Goal: Information Seeking & Learning: Get advice/opinions

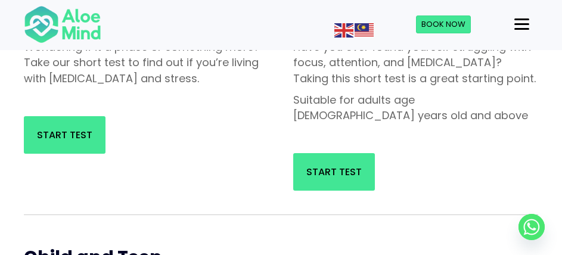
scroll to position [238, 0]
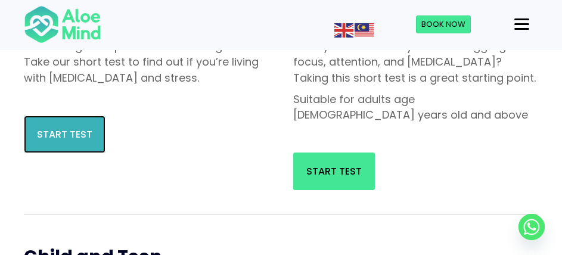
click at [55, 138] on span "Start Test" at bounding box center [64, 135] width 55 height 14
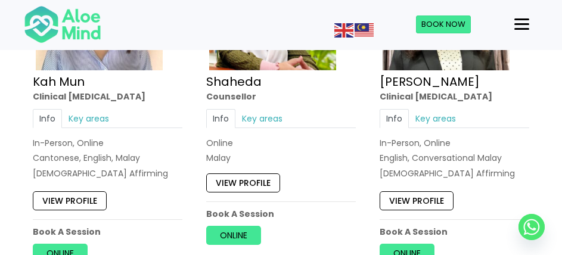
scroll to position [417, 0]
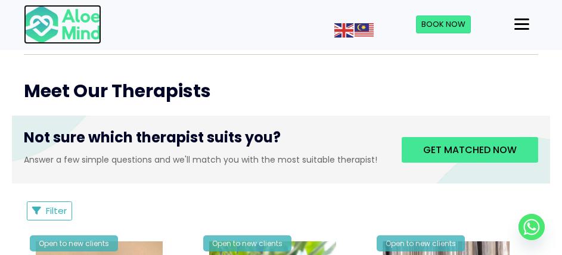
click at [84, 30] on img at bounding box center [62, 24] width 77 height 39
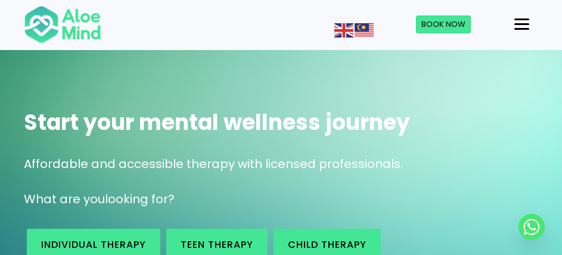
scroll to position [179, 0]
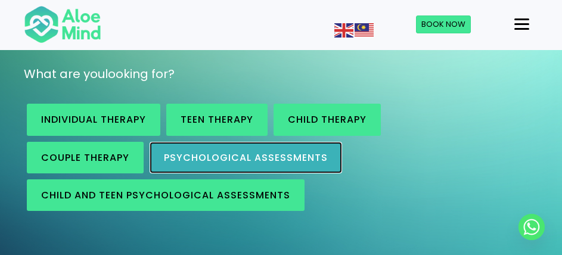
click at [241, 155] on span "Psychological assessments" at bounding box center [246, 158] width 164 height 14
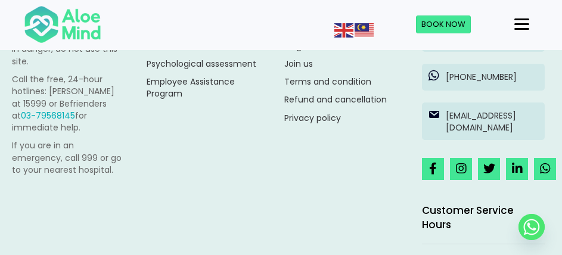
scroll to position [3484, 0]
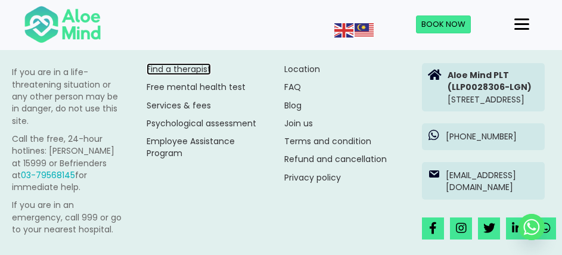
click at [192, 65] on link "Find a therapist" at bounding box center [179, 69] width 64 height 12
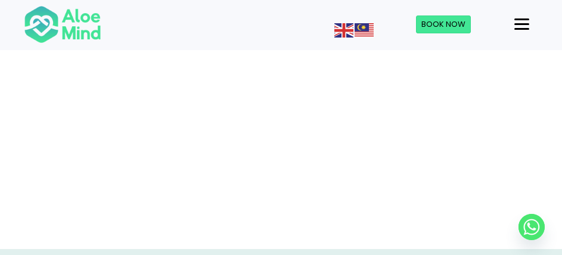
scroll to position [314, 0]
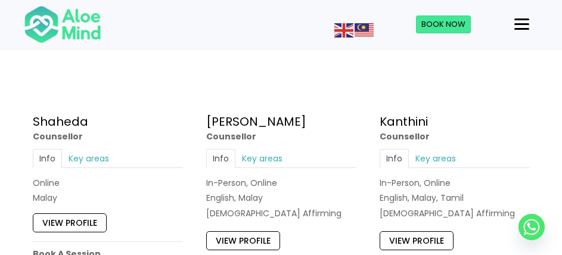
scroll to position [715, 0]
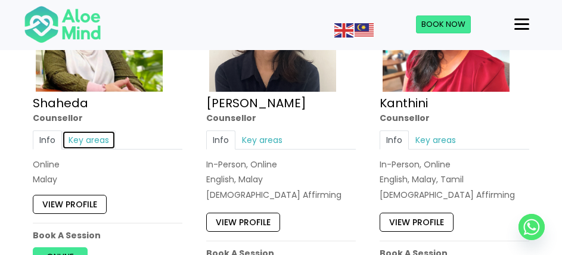
click at [97, 141] on link "Key areas" at bounding box center [89, 139] width 54 height 19
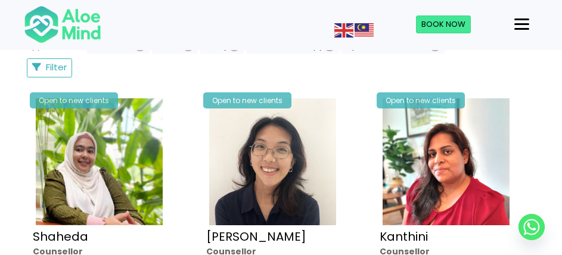
scroll to position [656, 0]
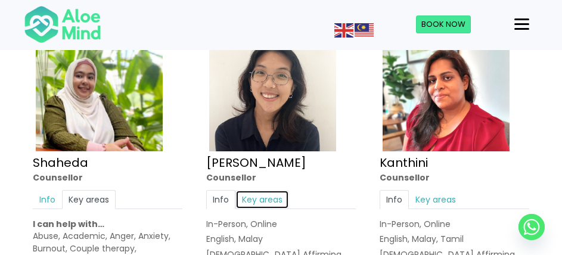
click at [268, 201] on link "Key areas" at bounding box center [262, 199] width 54 height 19
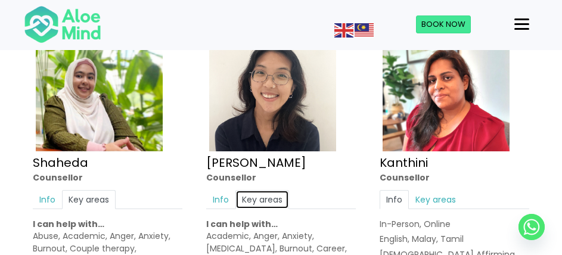
scroll to position [715, 0]
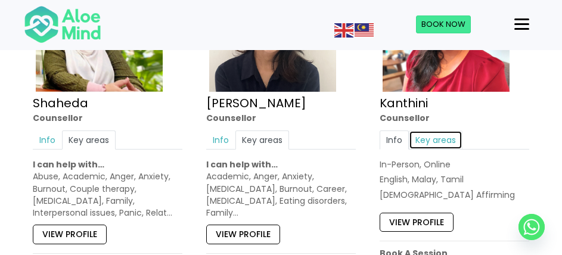
click at [446, 137] on link "Key areas" at bounding box center [436, 139] width 54 height 19
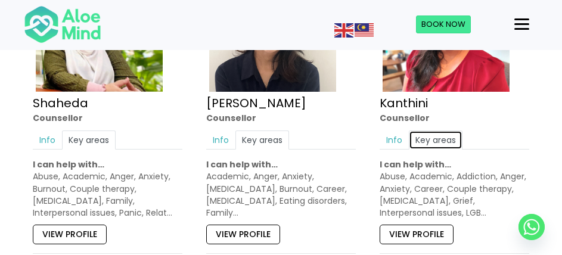
scroll to position [775, 0]
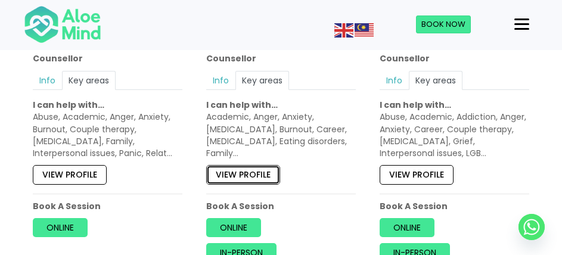
click at [255, 172] on link "View profile" at bounding box center [243, 174] width 74 height 19
click at [83, 163] on div "View profile" at bounding box center [108, 171] width 150 height 25
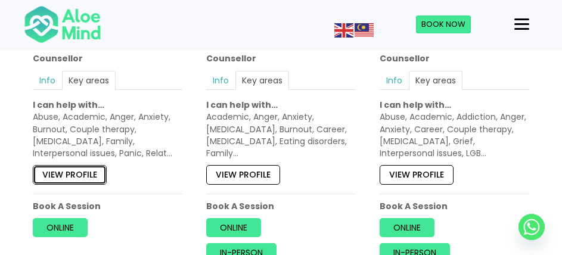
click at [84, 165] on link "View profile" at bounding box center [70, 174] width 74 height 19
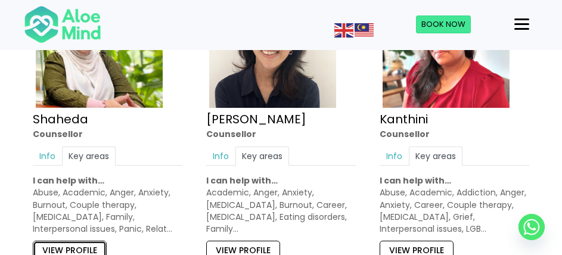
scroll to position [536, 0]
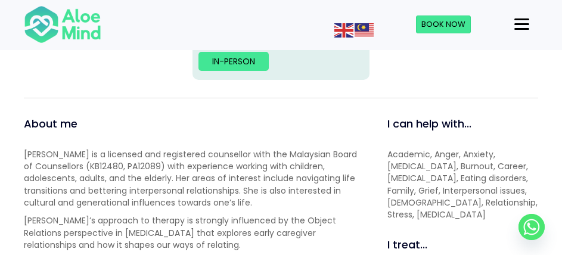
scroll to position [179, 0]
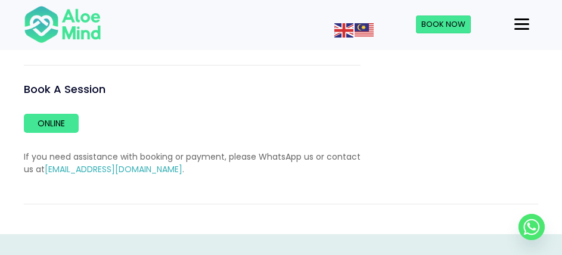
scroll to position [715, 0]
click at [48, 130] on link "Online" at bounding box center [51, 122] width 55 height 19
